Goal: Information Seeking & Learning: Learn about a topic

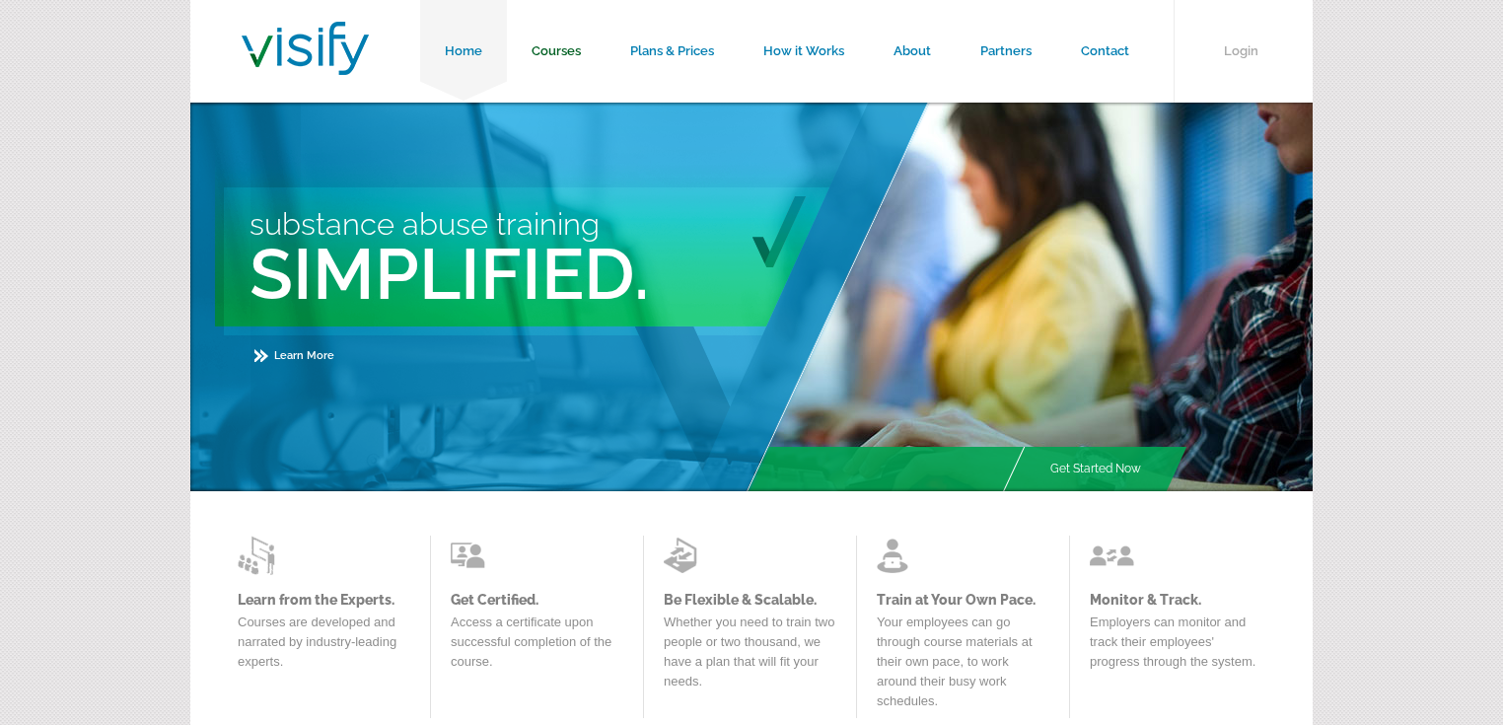
click at [554, 54] on link "Courses" at bounding box center [556, 51] width 99 height 103
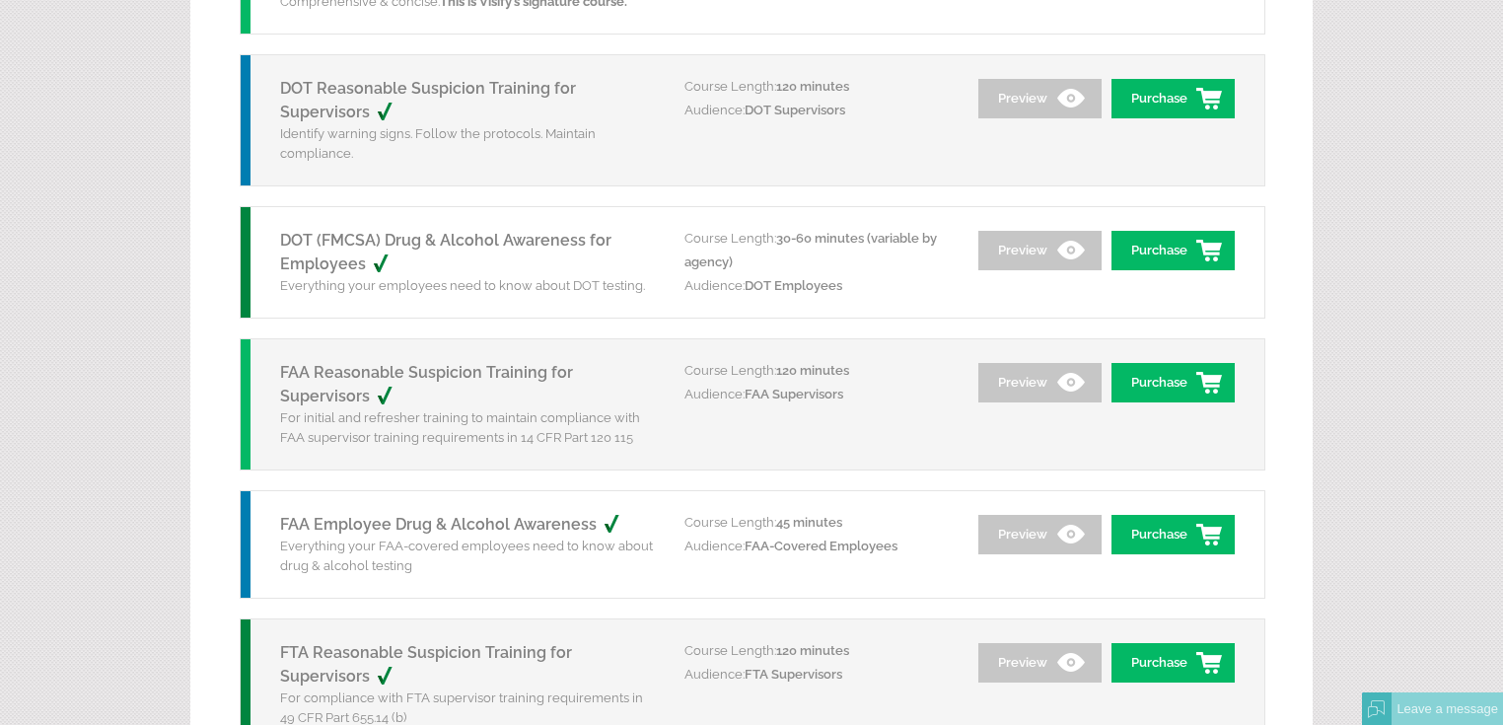
scroll to position [438, 0]
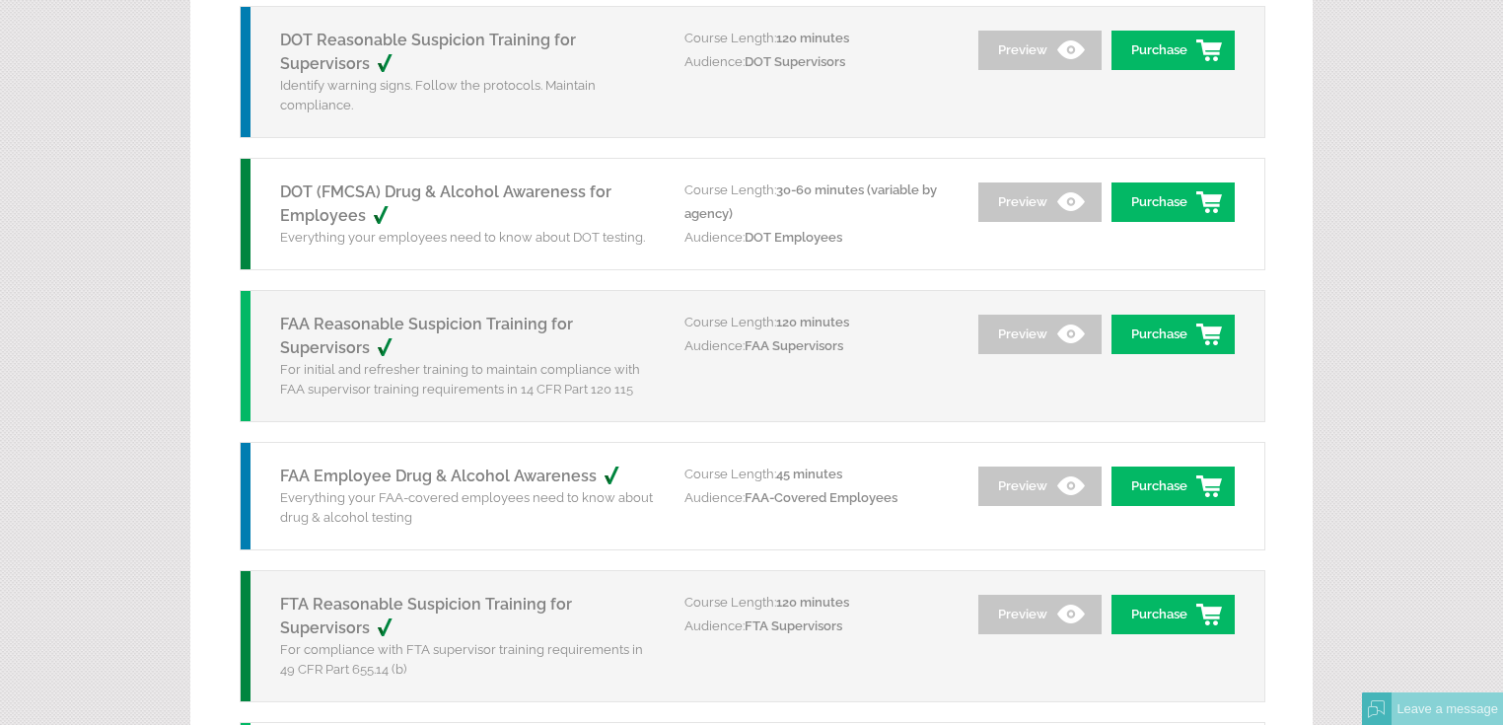
click at [509, 189] on link "DOT (FMCSA) Drug & Alcohol Awareness for Employees" at bounding box center [445, 203] width 331 height 42
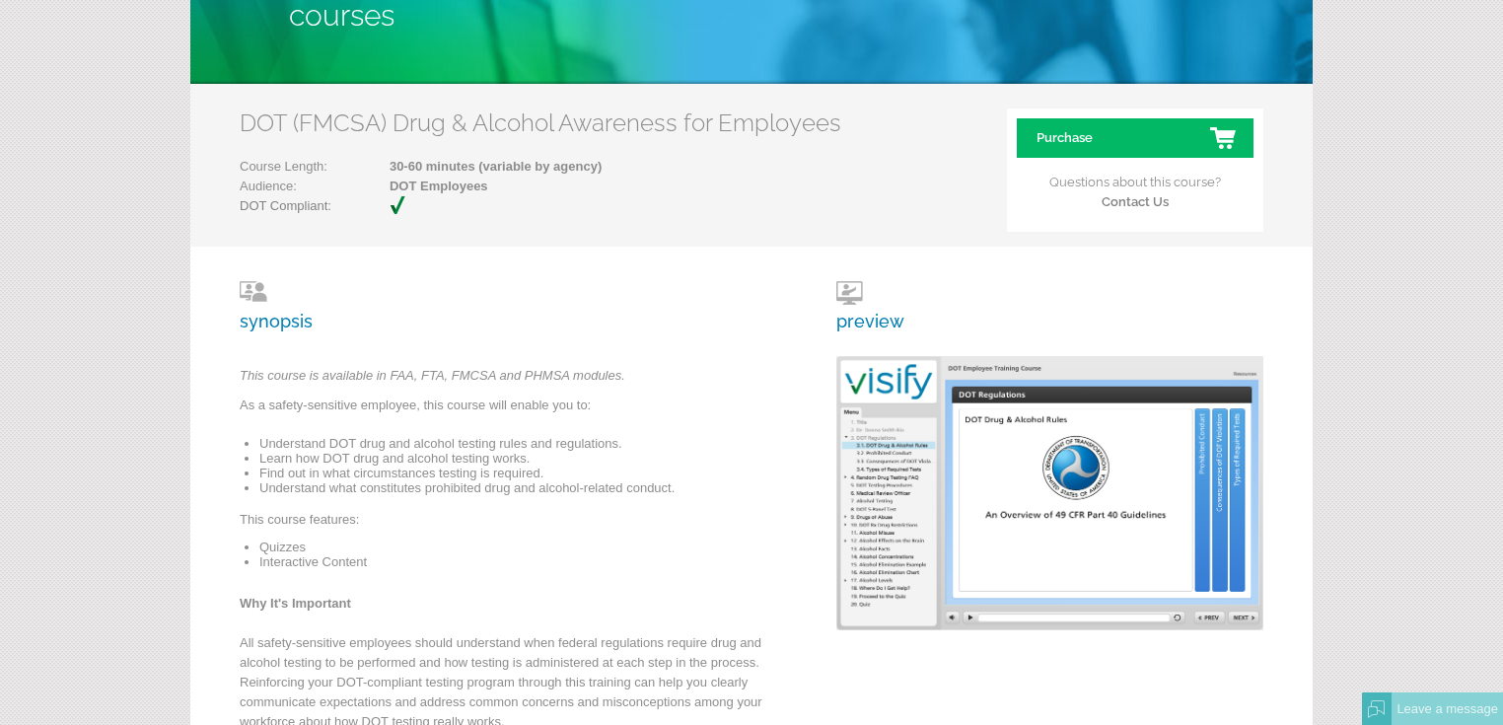
scroll to position [237, 0]
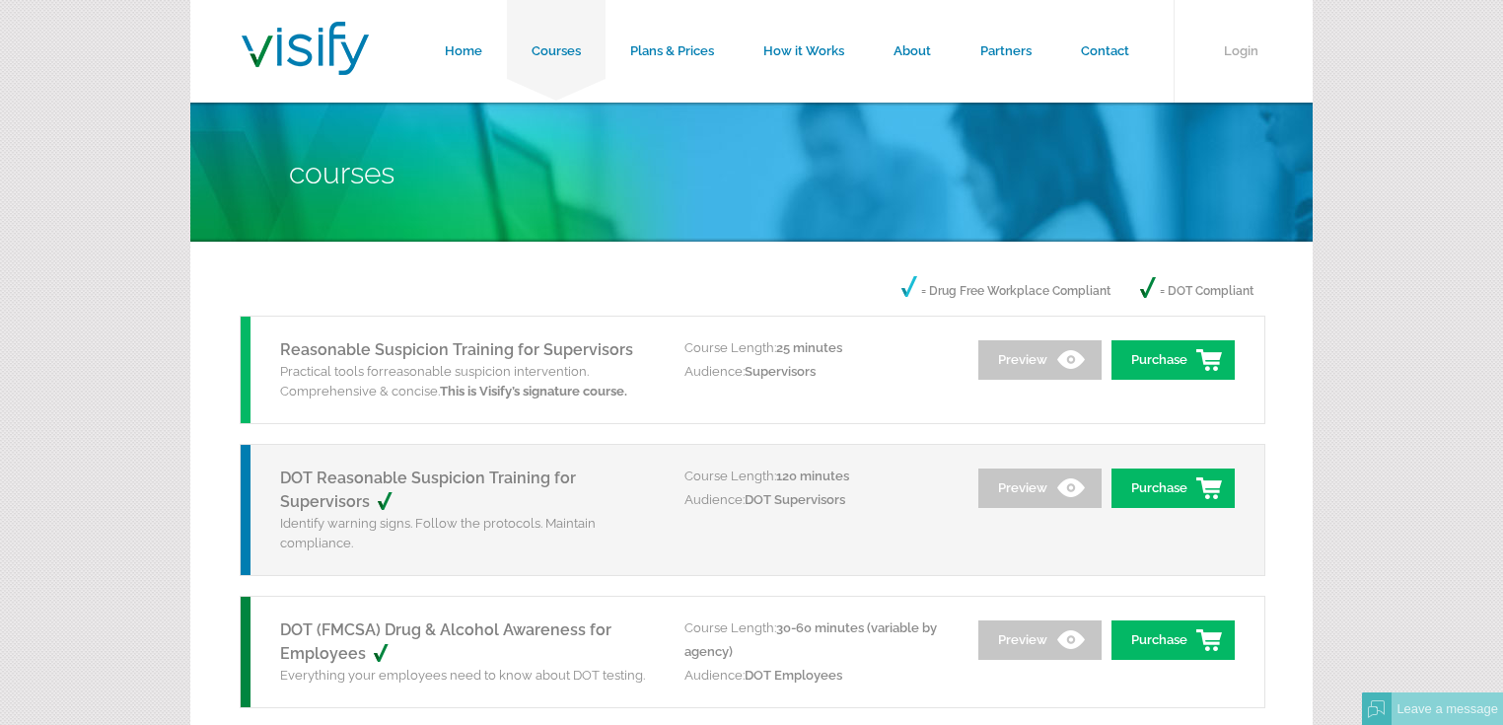
scroll to position [438, 0]
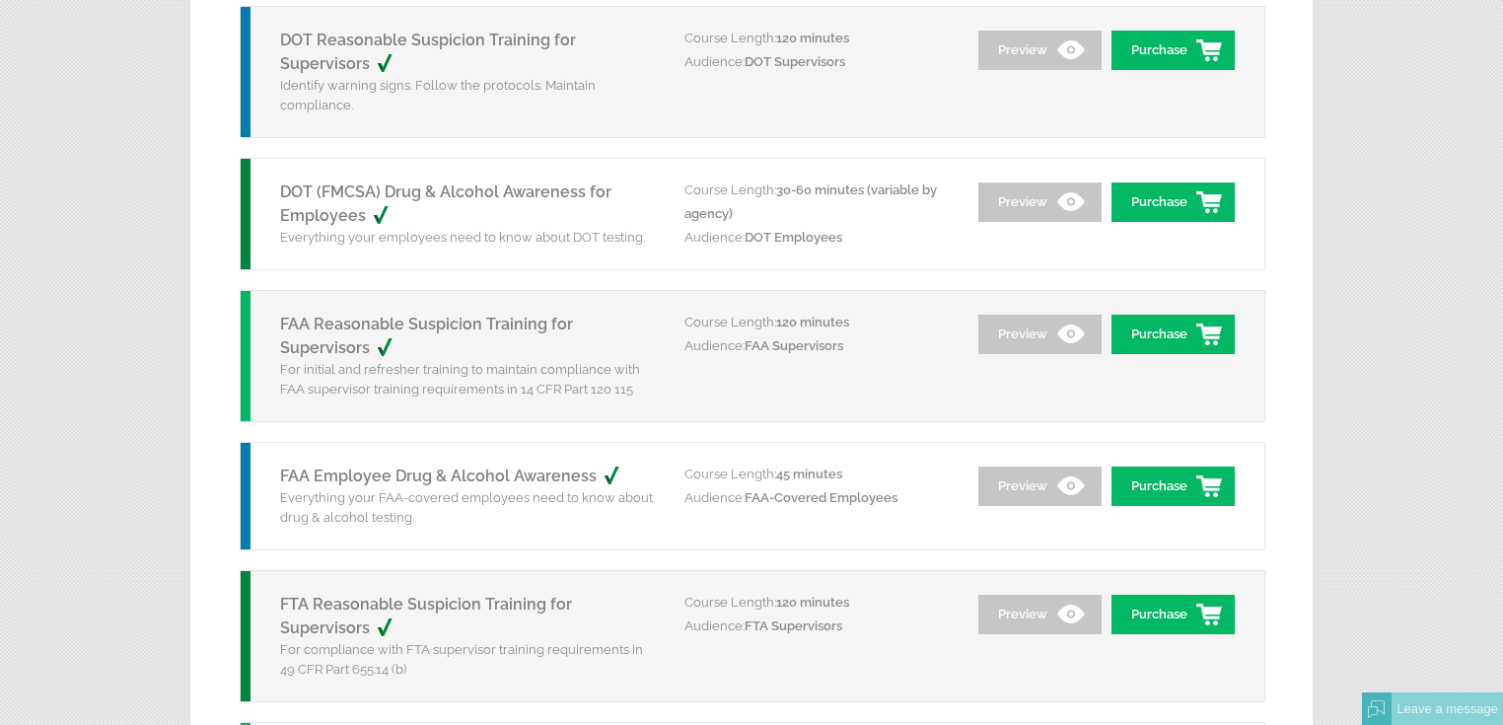
click at [533, 193] on link "DOT (FMCSA) Drug & Alcohol Awareness for Employees" at bounding box center [445, 203] width 331 height 42
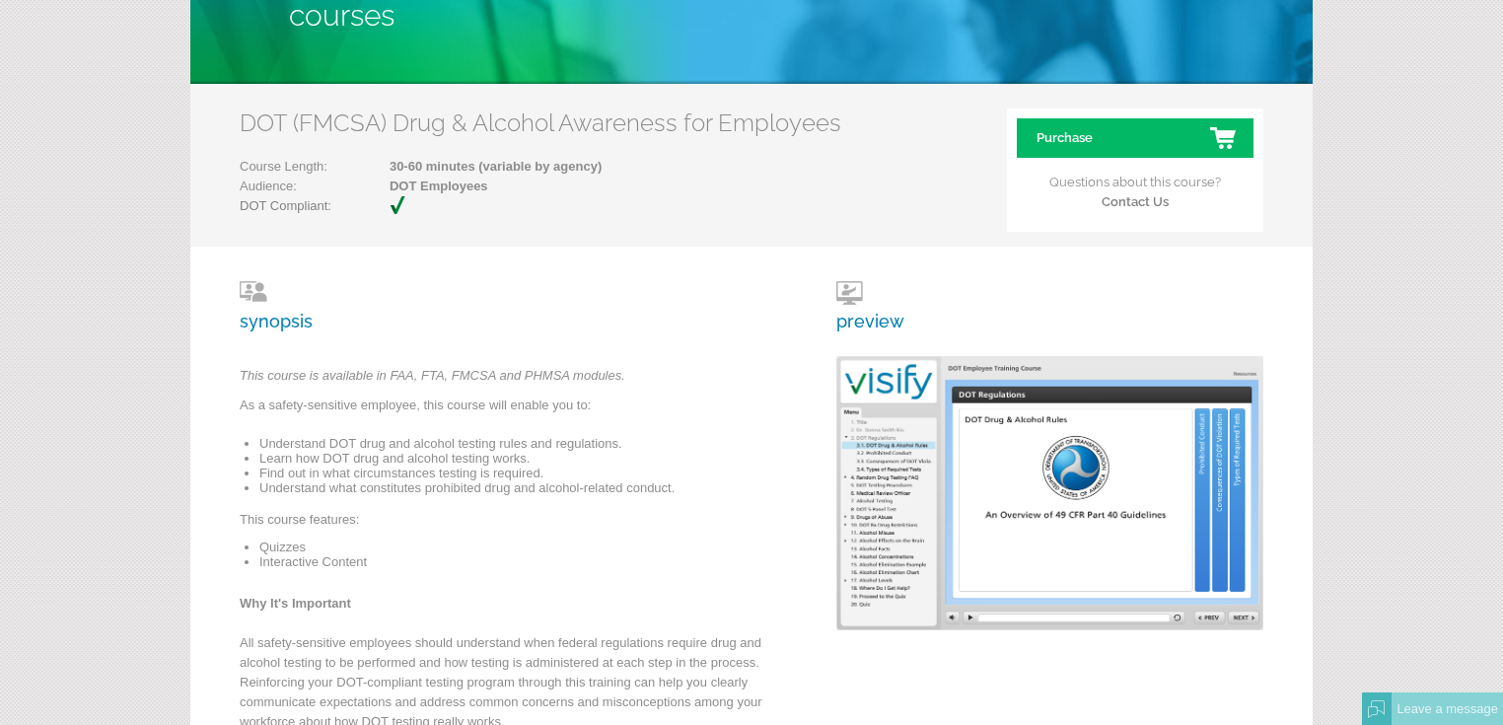
scroll to position [237, 0]
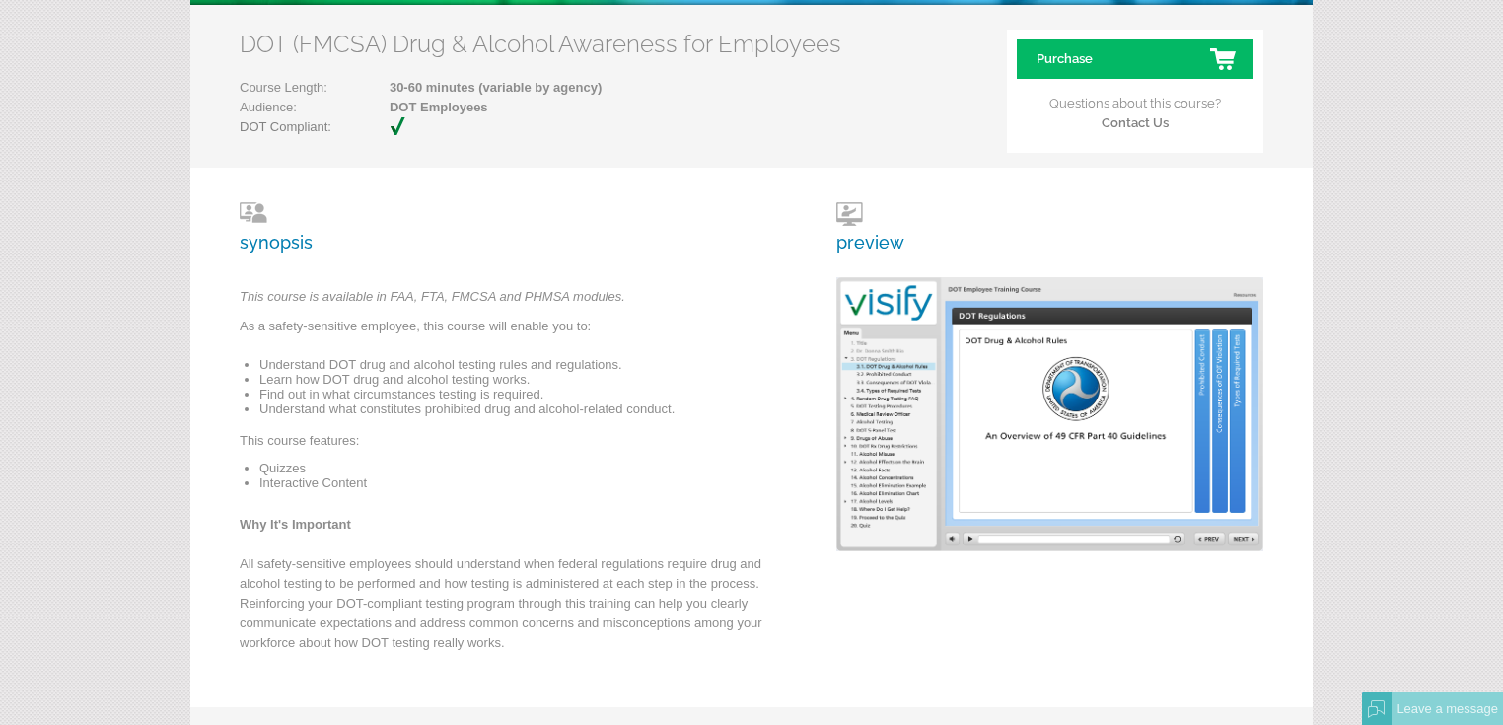
click at [1093, 211] on div "synopsis This course is available in FAA, FTA, FMCSA and PHMSA modules. As a sa…" at bounding box center [751, 437] width 1122 height 539
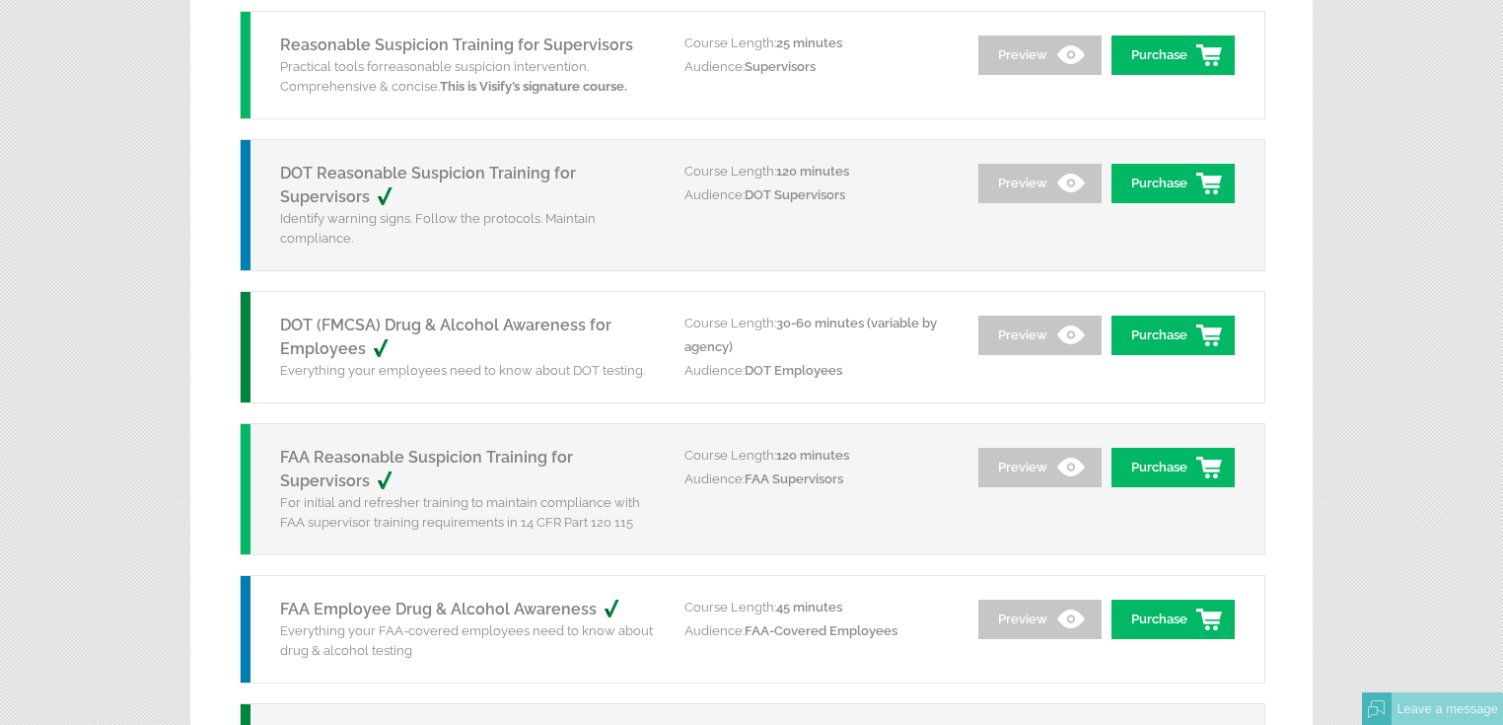
scroll to position [333, 0]
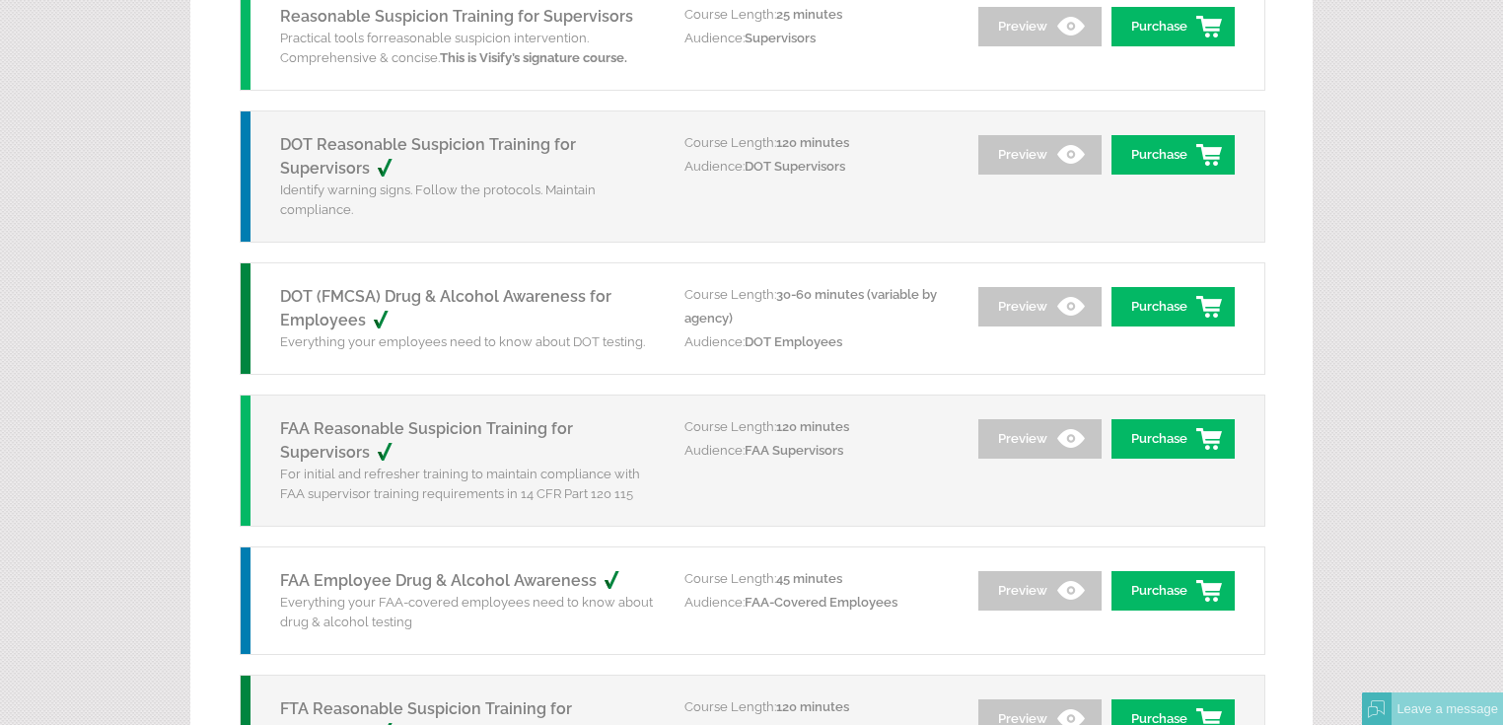
click at [497, 144] on link "DOT Reasonable Suspicion Training for Supervisors" at bounding box center [428, 156] width 296 height 42
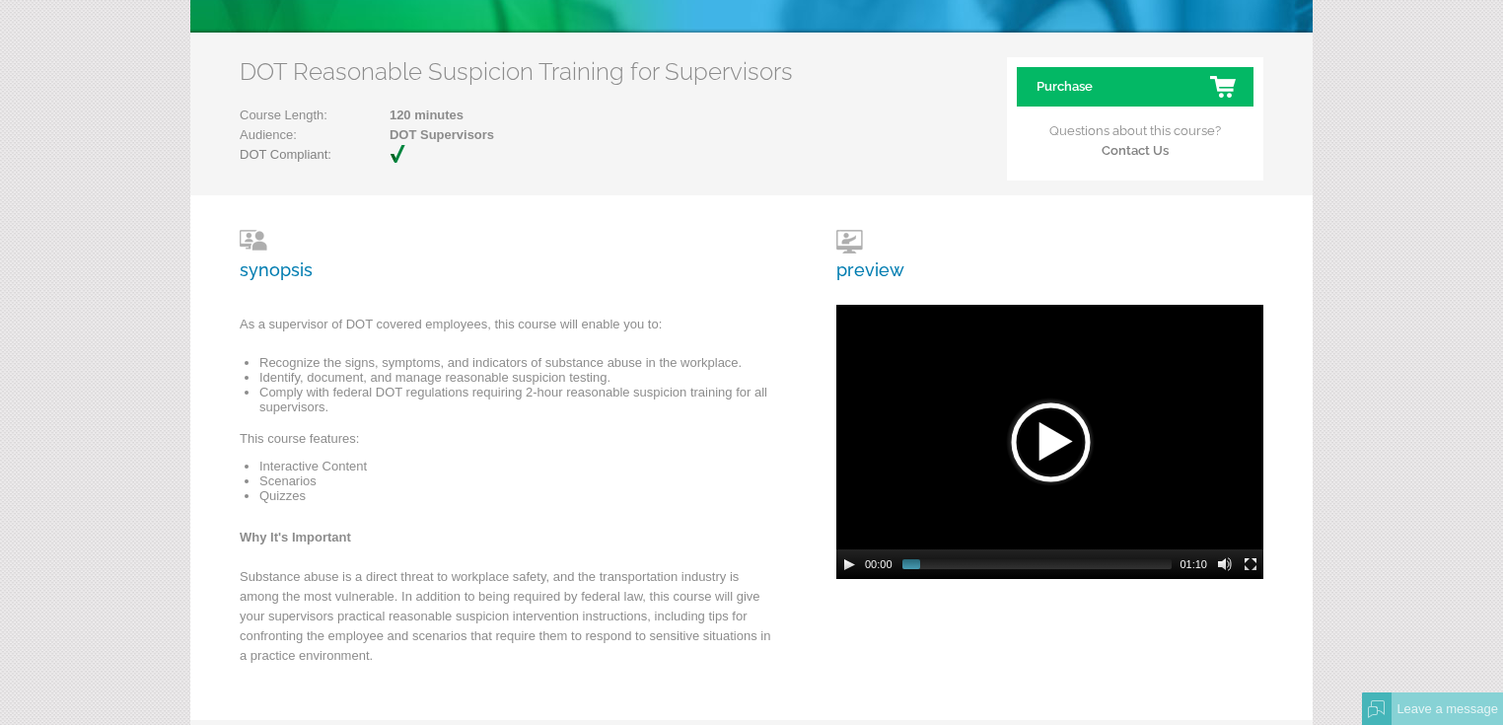
scroll to position [237, 0]
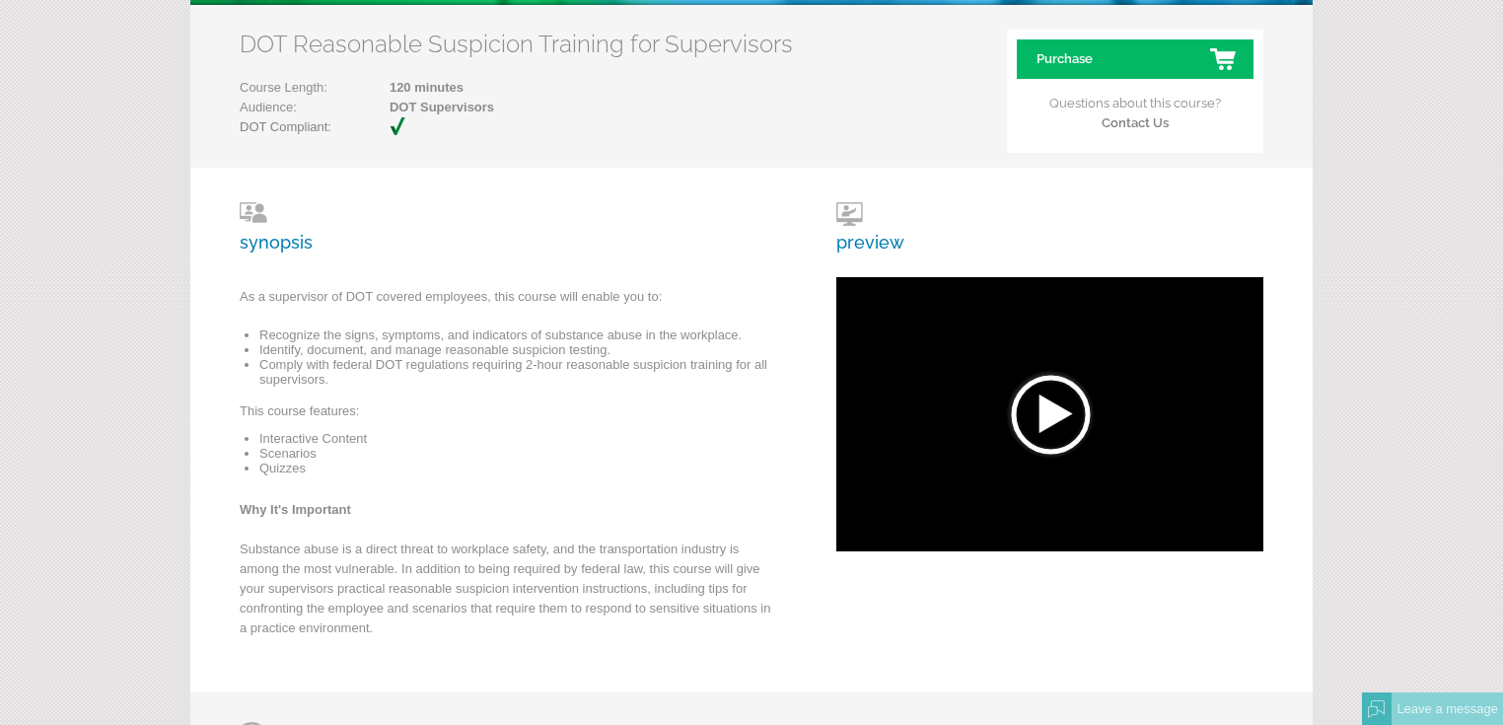
click at [1052, 210] on div "synopsis As a supervisor of DOT covered employees, this course will enable you …" at bounding box center [751, 430] width 1122 height 525
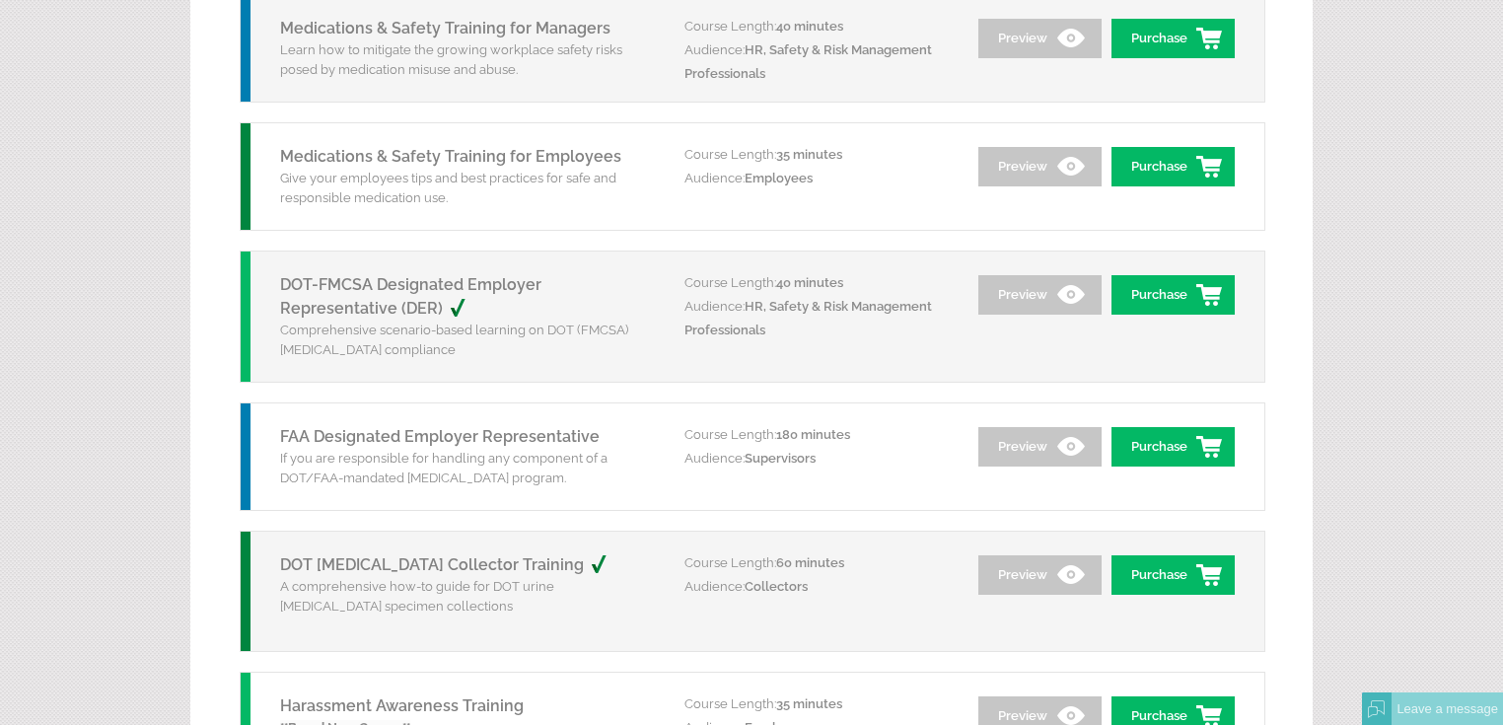
scroll to position [2241, 0]
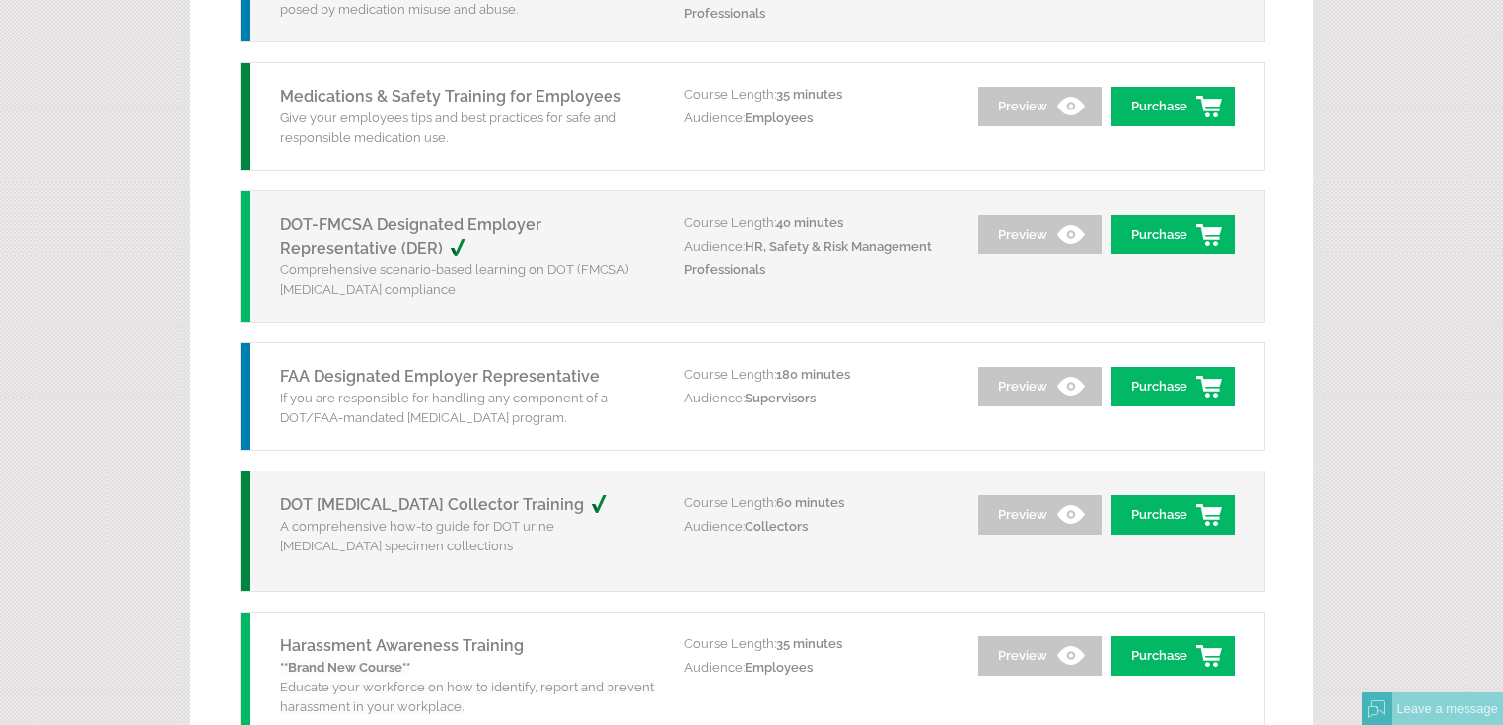
click at [462, 220] on link "DOT-FMCSA Designated Employer Representative (DER)" at bounding box center [410, 236] width 261 height 42
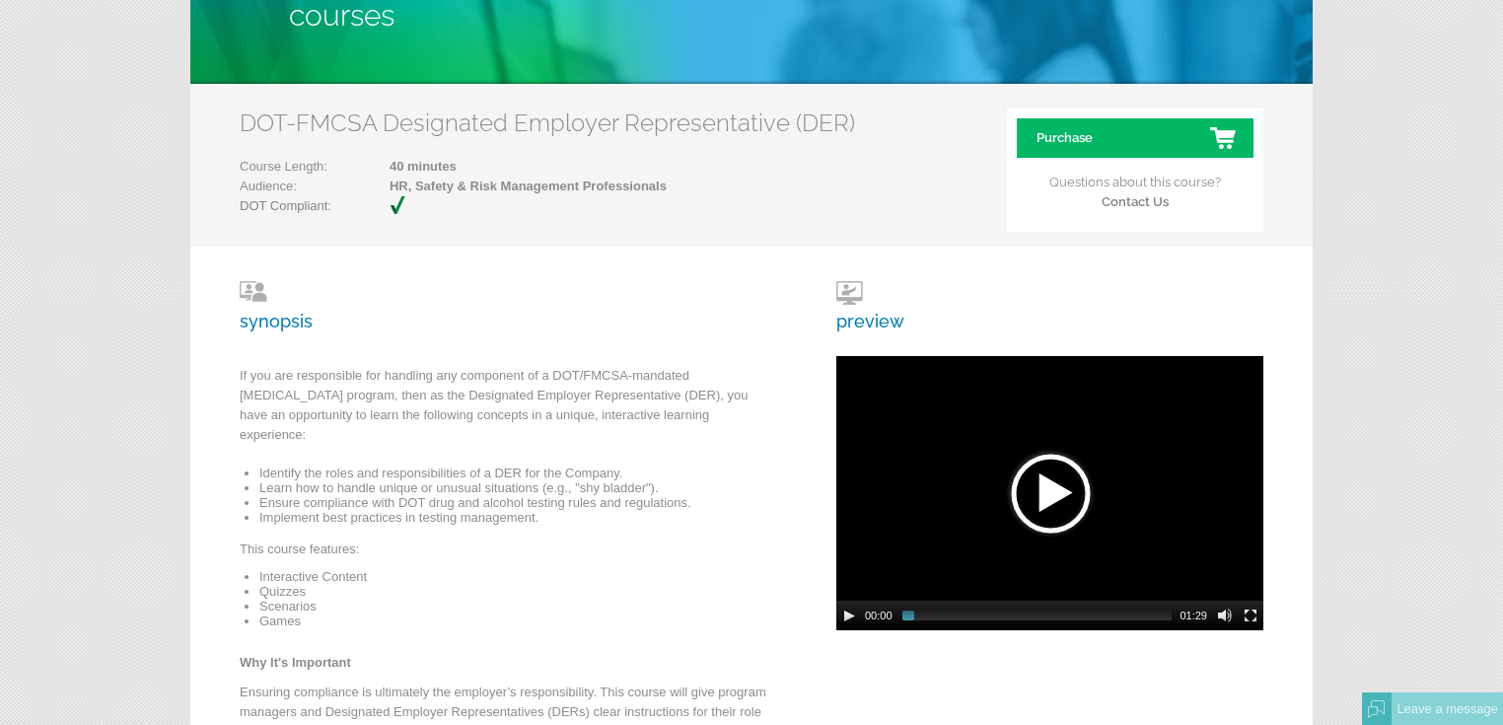
scroll to position [237, 0]
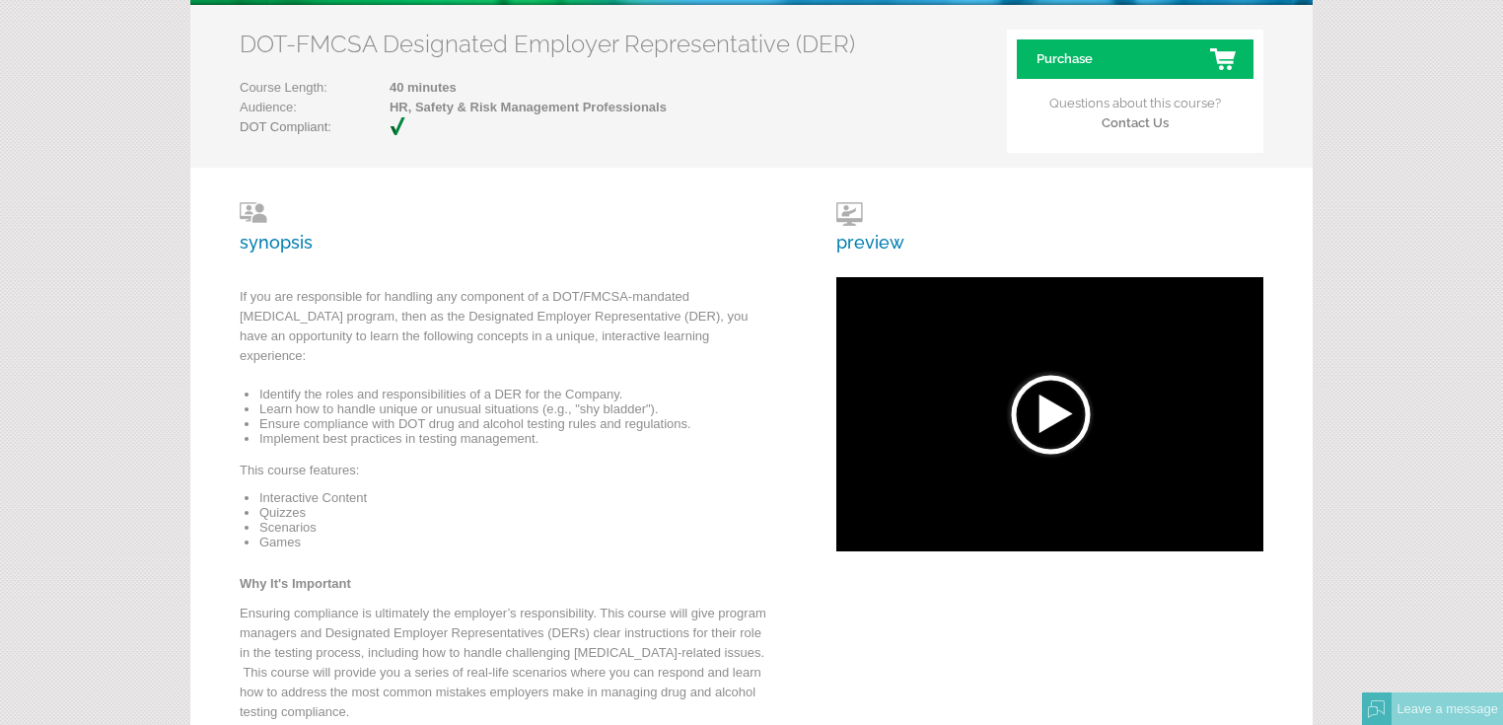
drag, startPoint x: 24, startPoint y: 147, endPoint x: 55, endPoint y: 127, distance: 37.2
click at [29, 142] on form "Home Courses Plans & Prices How it Works About Partners Contact Login Courses D…" at bounding box center [751, 727] width 1503 height 1928
